Goal: Book appointment/travel/reservation

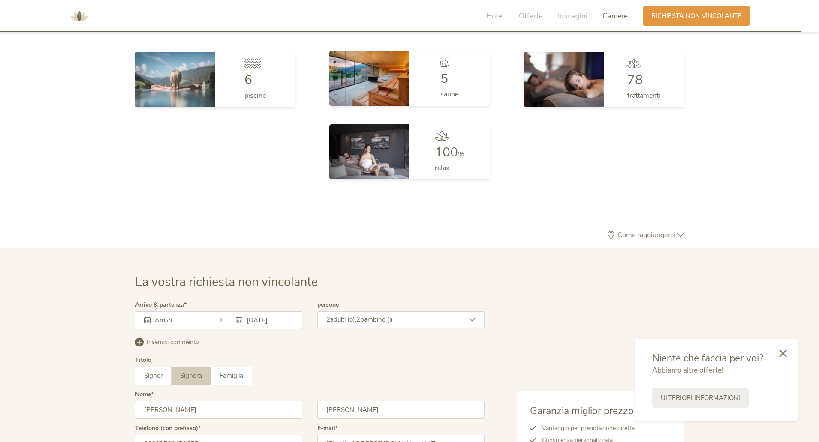
scroll to position [2585, 0]
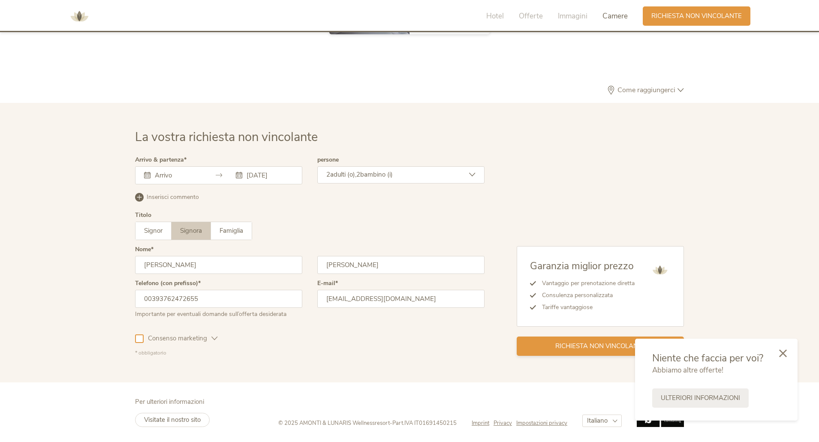
click at [563, 348] on span "Richiesta non vincolante" at bounding box center [601, 346] width 91 height 9
click at [184, 179] on input "text" at bounding box center [177, 175] width 49 height 9
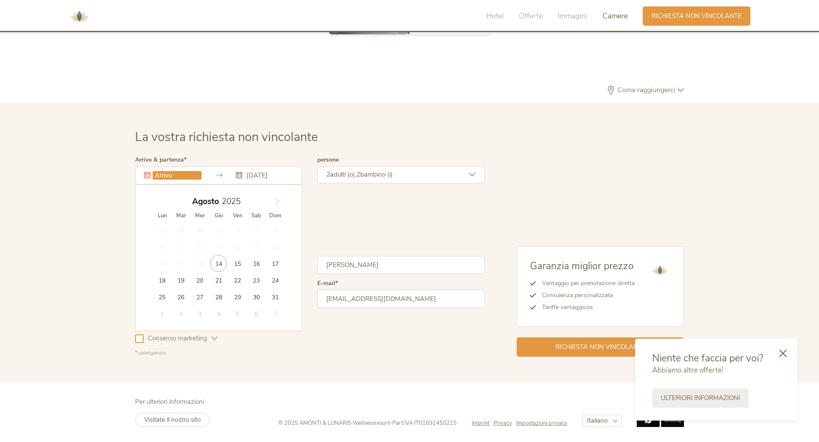
click at [278, 202] on icon at bounding box center [278, 201] width 6 height 6
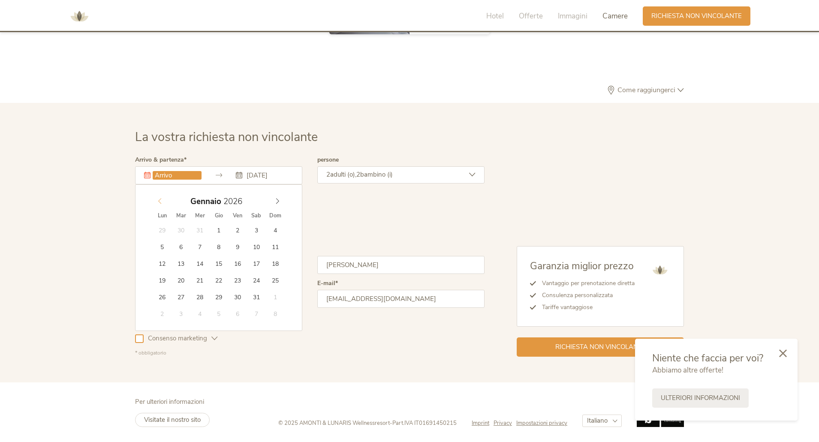
type input "2025"
click at [165, 203] on span at bounding box center [160, 199] width 15 height 12
type input "[DATE]"
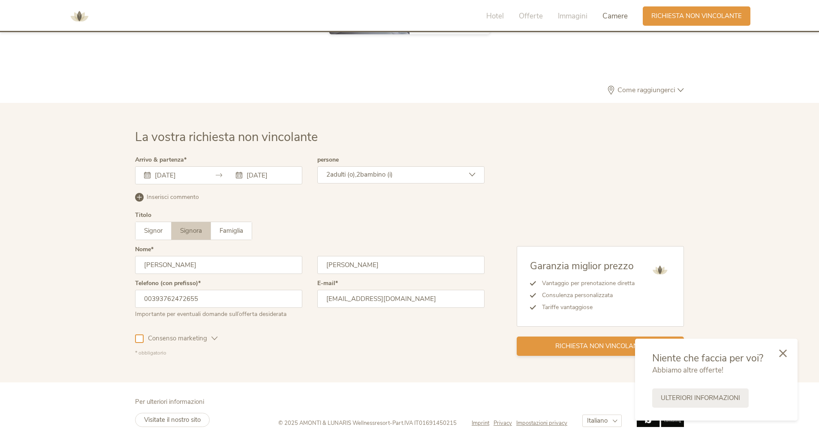
click at [562, 352] on div "Richiesta non vincolante" at bounding box center [600, 346] width 167 height 19
